Goal: Browse casually: Explore the website without a specific task or goal

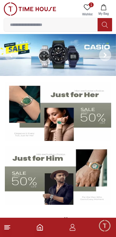
click at [105, 57] on icon at bounding box center [105, 55] width 5 height 5
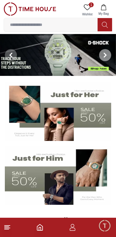
click at [103, 57] on icon at bounding box center [105, 55] width 5 height 5
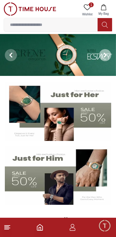
click at [107, 56] on icon at bounding box center [105, 55] width 5 height 5
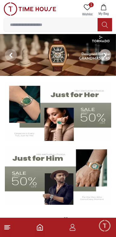
click at [101, 57] on span at bounding box center [105, 55] width 12 height 12
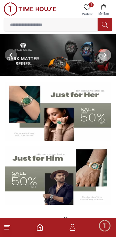
click at [103, 55] on icon at bounding box center [105, 55] width 5 height 5
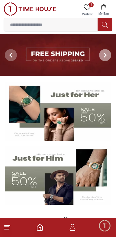
click at [103, 56] on icon at bounding box center [105, 55] width 5 height 5
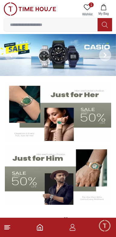
click at [106, 59] on span at bounding box center [105, 55] width 12 height 12
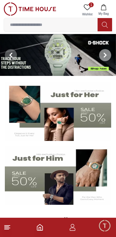
click at [103, 59] on span at bounding box center [105, 55] width 12 height 12
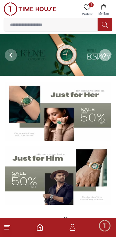
click at [103, 58] on span at bounding box center [105, 55] width 12 height 12
click at [104, 55] on icon at bounding box center [105, 55] width 5 height 5
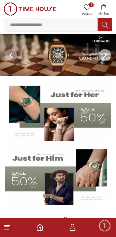
click at [103, 56] on icon at bounding box center [105, 55] width 5 height 5
click at [104, 56] on icon at bounding box center [105, 55] width 5 height 5
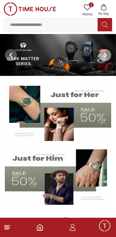
click at [86, 56] on img at bounding box center [58, 55] width 116 height 42
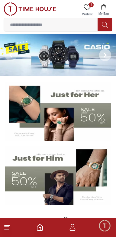
click at [105, 54] on icon at bounding box center [105, 55] width 2 height 4
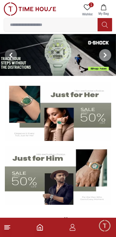
click at [103, 54] on icon at bounding box center [105, 55] width 5 height 5
click at [105, 51] on span at bounding box center [105, 55] width 12 height 12
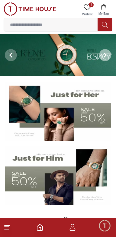
click at [103, 53] on icon at bounding box center [105, 55] width 5 height 5
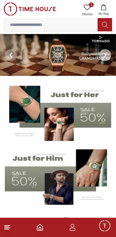
click at [103, 56] on icon at bounding box center [105, 55] width 5 height 5
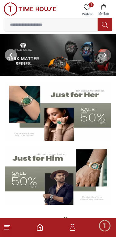
click at [14, 54] on span at bounding box center [11, 55] width 12 height 12
click at [10, 51] on span at bounding box center [11, 55] width 12 height 12
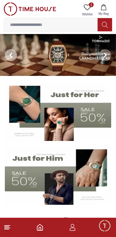
click at [76, 60] on img at bounding box center [58, 55] width 116 height 42
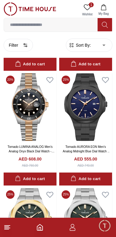
scroll to position [606, 0]
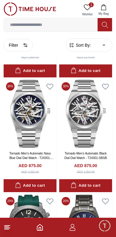
scroll to position [1748, 0]
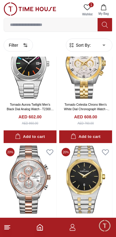
scroll to position [3289, 0]
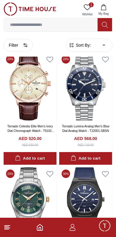
scroll to position [4415, 0]
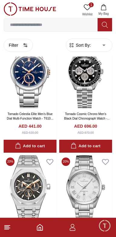
scroll to position [5117, 0]
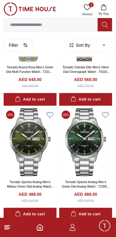
scroll to position [5745, 0]
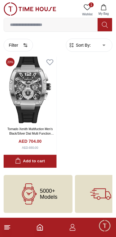
scroll to position [7288, 0]
click at [89, 5] on span "1" at bounding box center [91, 4] width 5 height 5
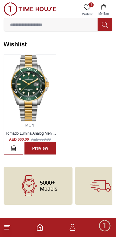
click at [8, 235] on footer at bounding box center [58, 227] width 116 height 19
click at [8, 229] on line at bounding box center [7, 229] width 4 height 0
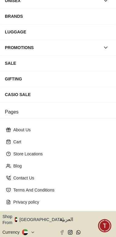
scroll to position [86, 0]
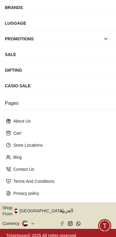
click at [32, 208] on button "Shop From [GEOGRAPHIC_DATA]" at bounding box center [34, 211] width 65 height 12
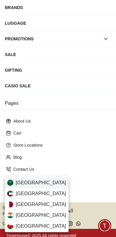
click at [13, 183] on img at bounding box center [10, 183] width 6 height 6
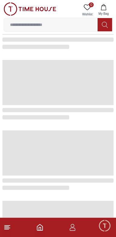
scroll to position [382, 0]
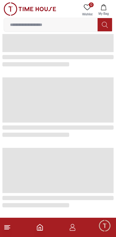
click at [90, 166] on span at bounding box center [57, 170] width 111 height 45
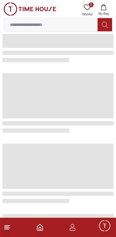
scroll to position [0, 0]
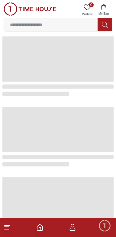
click at [41, 229] on polyline "Home" at bounding box center [40, 229] width 2 height 3
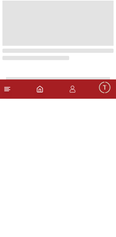
click at [8, 228] on line at bounding box center [7, 228] width 5 height 0
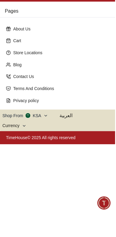
scroll to position [286, 0]
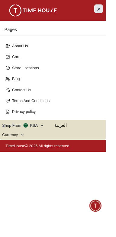
click at [113, 5] on button "Close Menu" at bounding box center [108, 10] width 10 height 10
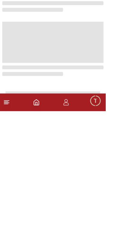
click at [7, 227] on line at bounding box center [7, 227] width 4 height 0
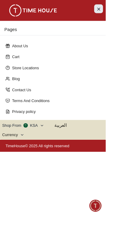
click at [110, 11] on icon "Close Menu" at bounding box center [108, 10] width 5 height 8
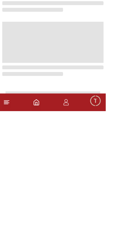
click at [41, 231] on polyline "Home" at bounding box center [40, 229] width 2 height 3
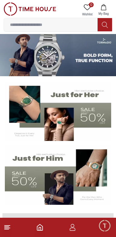
click at [9, 229] on icon at bounding box center [7, 227] width 7 height 7
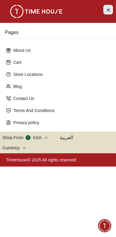
click at [109, 11] on icon "Close Menu" at bounding box center [108, 10] width 5 height 8
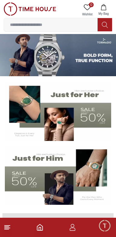
click at [71, 227] on icon "button" at bounding box center [72, 225] width 3 height 3
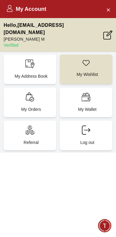
click at [12, 10] on icon at bounding box center [9, 8] width 7 height 7
click at [89, 71] on p "My Wishlist" at bounding box center [87, 74] width 45 height 6
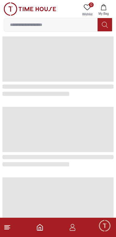
click at [41, 227] on icon "Home" at bounding box center [39, 227] width 7 height 7
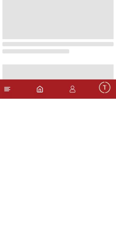
scroll to position [2956, 0]
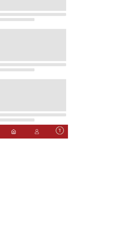
scroll to position [2956, 0]
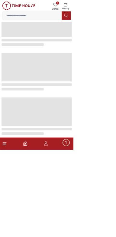
click at [39, 4] on img at bounding box center [30, 8] width 52 height 13
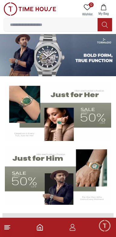
click at [6, 229] on line at bounding box center [7, 229] width 4 height 0
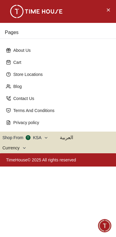
click at [16, 29] on h3 "Pages" at bounding box center [58, 33] width 116 height 12
click at [10, 137] on button "Shop From KSA" at bounding box center [25, 137] width 46 height 7
click at [38, 138] on button "Shop From KSA" at bounding box center [25, 137] width 46 height 7
click at [42, 139] on button "Shop From KSA" at bounding box center [25, 137] width 46 height 7
click at [38, 138] on button "Shop From KSA" at bounding box center [25, 137] width 46 height 7
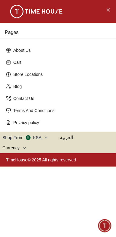
click at [13, 149] on div "Currency" at bounding box center [12, 148] width 20 height 6
